Goal: Transaction & Acquisition: Purchase product/service

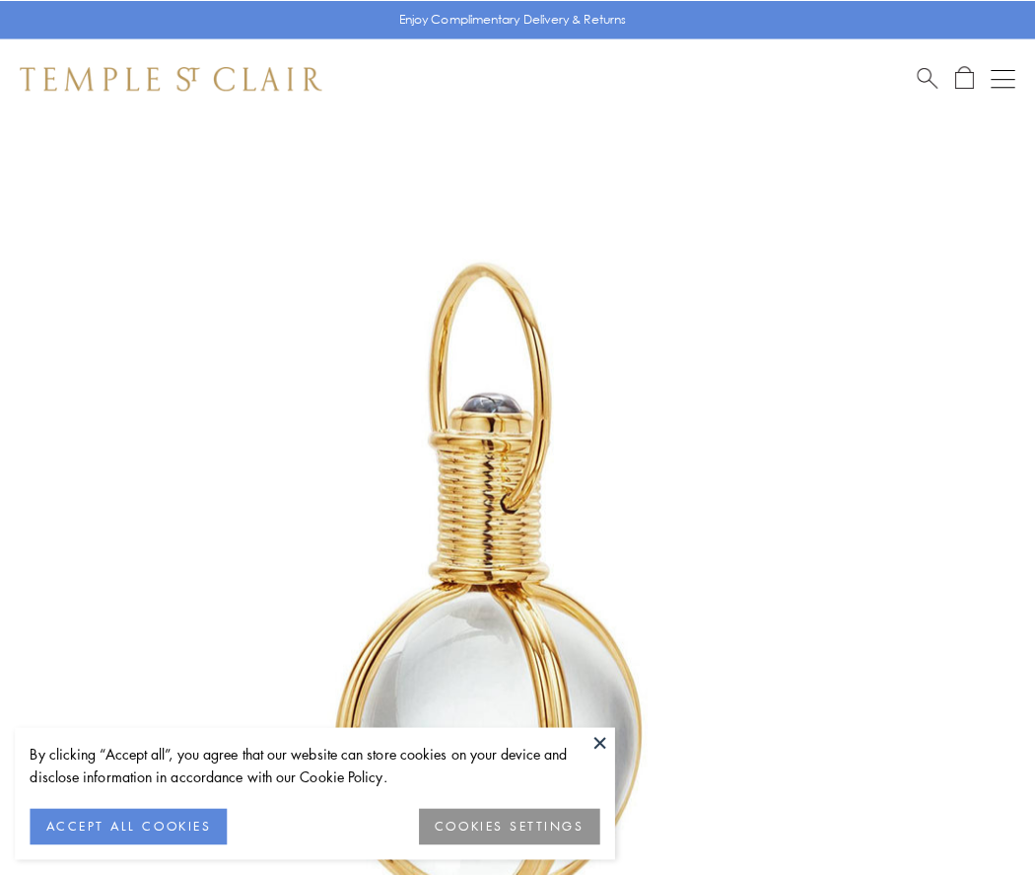
scroll to position [515, 0]
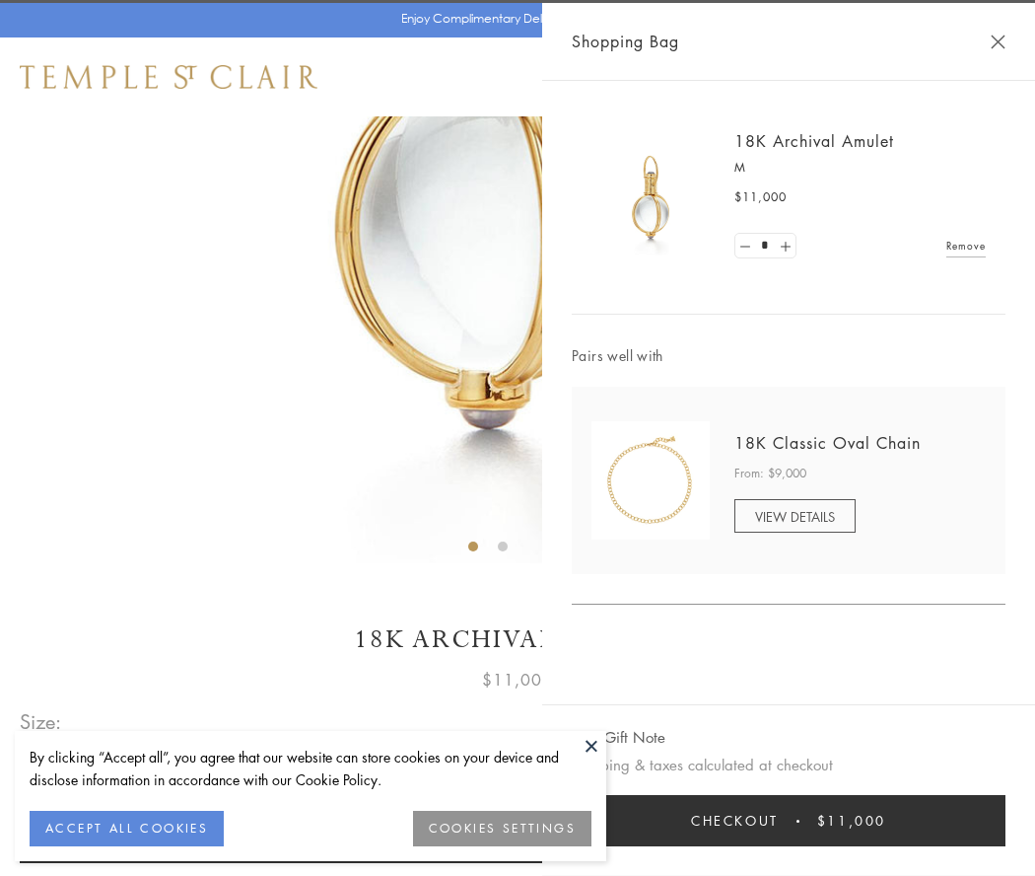
click at [789, 820] on button "Checkout $11,000" at bounding box center [789, 820] width 434 height 51
